Goal: Find specific page/section: Find specific page/section

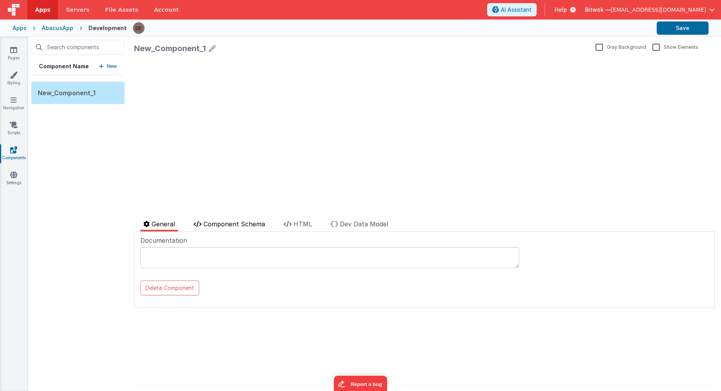
click at [241, 231] on li "Component Schema" at bounding box center [230, 225] width 78 height 12
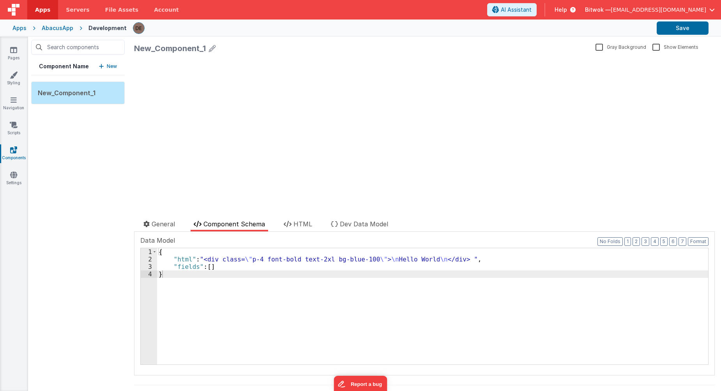
click at [241, 220] on li "Component Schema" at bounding box center [230, 225] width 78 height 12
click at [168, 226] on span "General" at bounding box center [163, 224] width 23 height 8
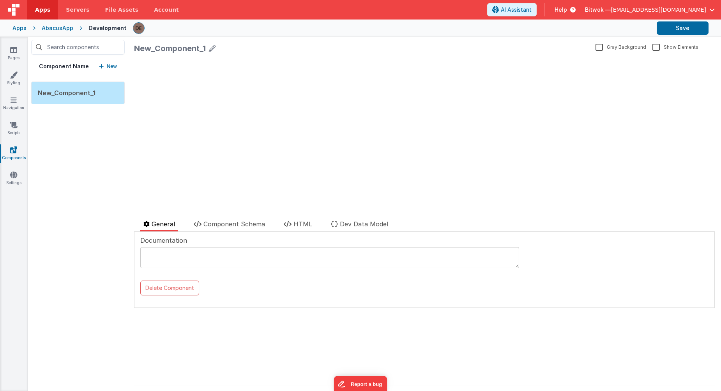
click at [222, 218] on div at bounding box center [279, 213] width 290 height 12
click at [223, 218] on div at bounding box center [279, 213] width 290 height 12
drag, startPoint x: 230, startPoint y: 223, endPoint x: 247, endPoint y: 222, distance: 17.5
click at [231, 223] on span "Component Schema" at bounding box center [235, 224] width 62 height 8
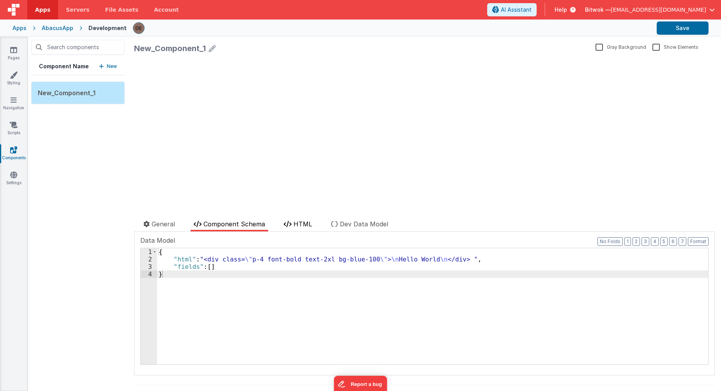
click at [305, 228] on li "HTML" at bounding box center [298, 225] width 35 height 12
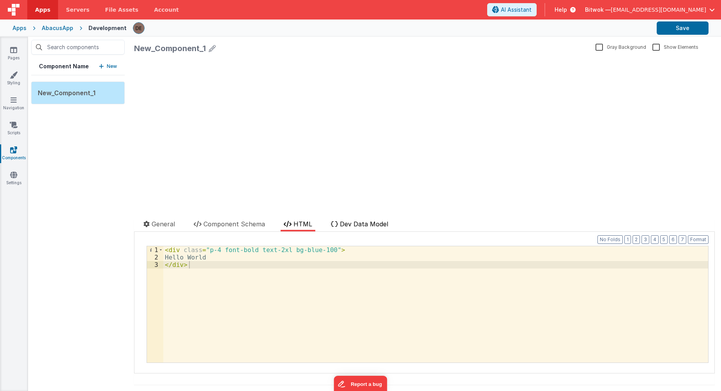
click at [338, 224] on icon at bounding box center [334, 224] width 7 height 6
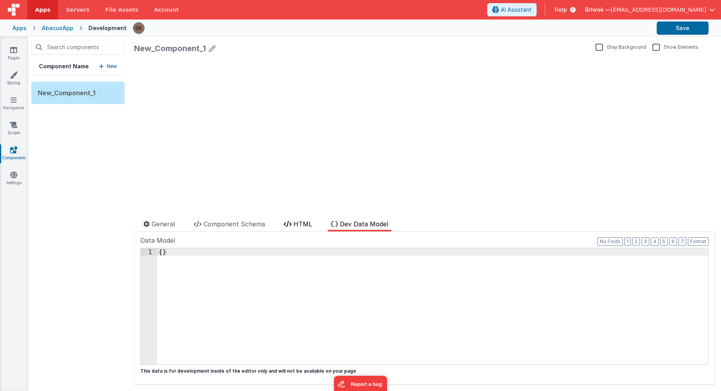
click at [303, 230] on li "HTML" at bounding box center [298, 225] width 35 height 12
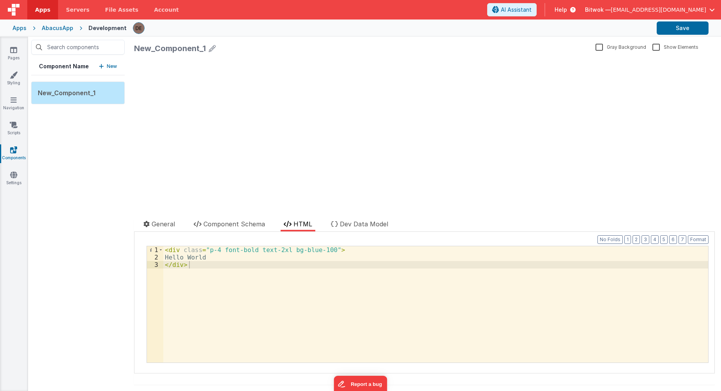
click at [303, 223] on span "HTML" at bounding box center [303, 224] width 19 height 8
click at [87, 203] on div "Component Name New New_Component_1" at bounding box center [78, 214] width 100 height 354
